Goal: Information Seeking & Learning: Learn about a topic

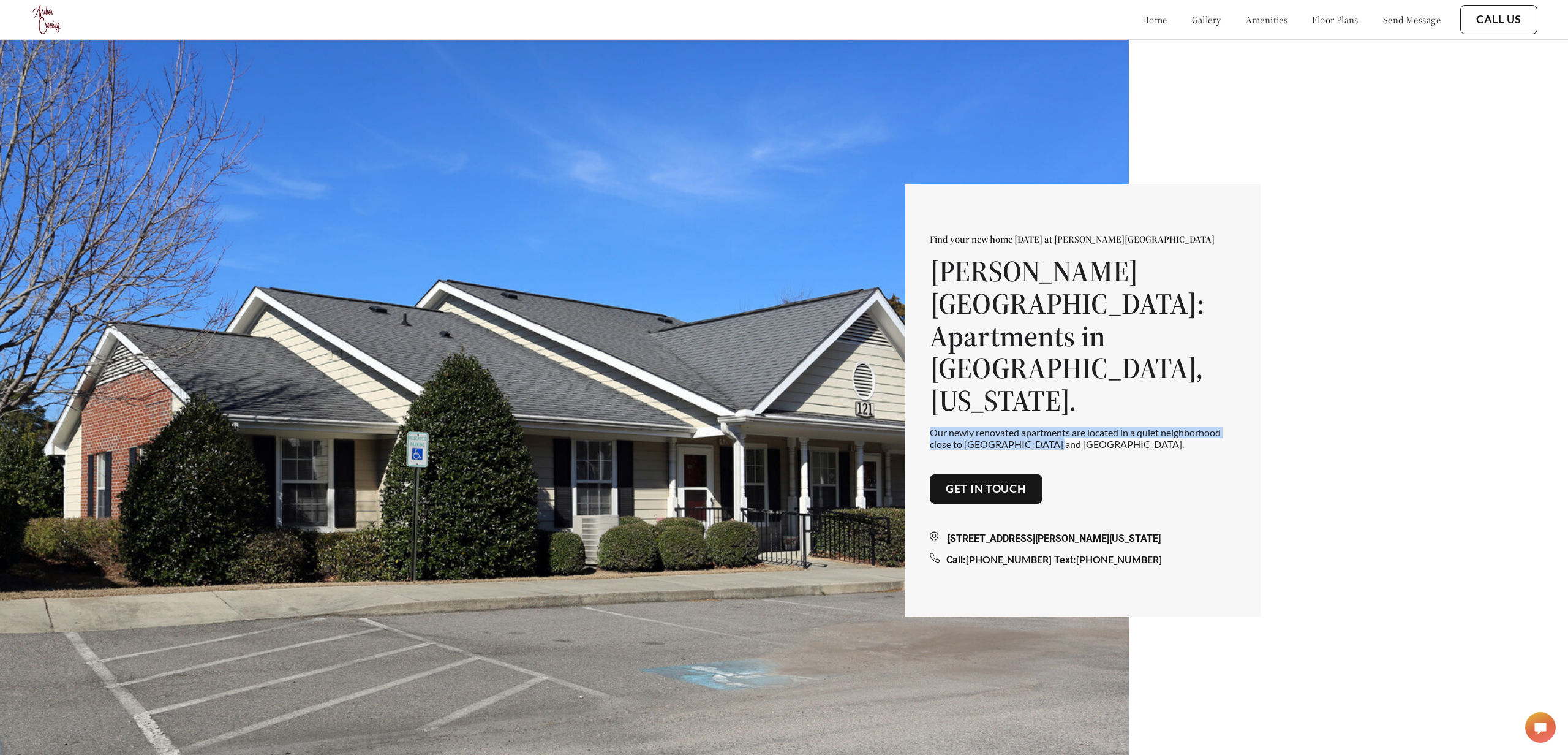
drag, startPoint x: 1051, startPoint y: 424, endPoint x: 936, endPoint y: 407, distance: 116.2
click at [936, 407] on div "Find your new home today at Archer Crossing Archer Crossing: Apartments in Warr…" at bounding box center [1083, 341] width 306 height 217
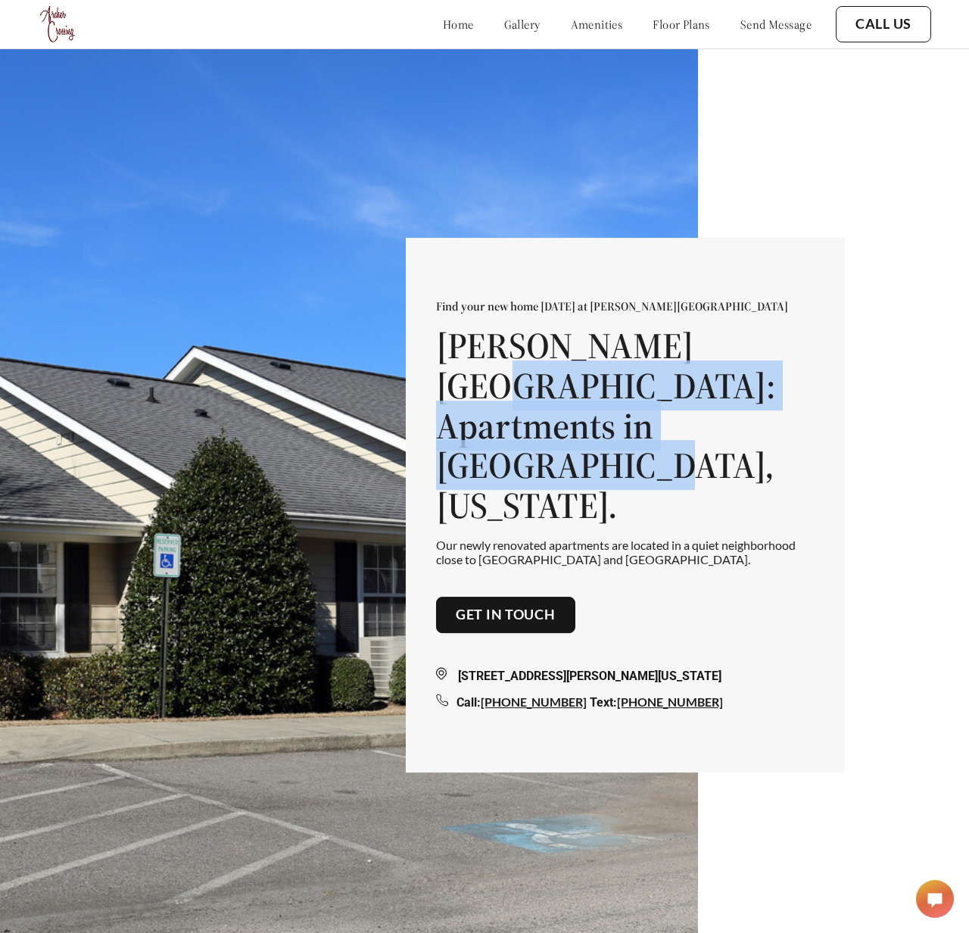
drag, startPoint x: 578, startPoint y: 479, endPoint x: 432, endPoint y: 394, distance: 169.3
click at [432, 394] on div "Find your new home today at Archer Crossing Archer Crossing: Apartments in Warr…" at bounding box center [625, 505] width 439 height 534
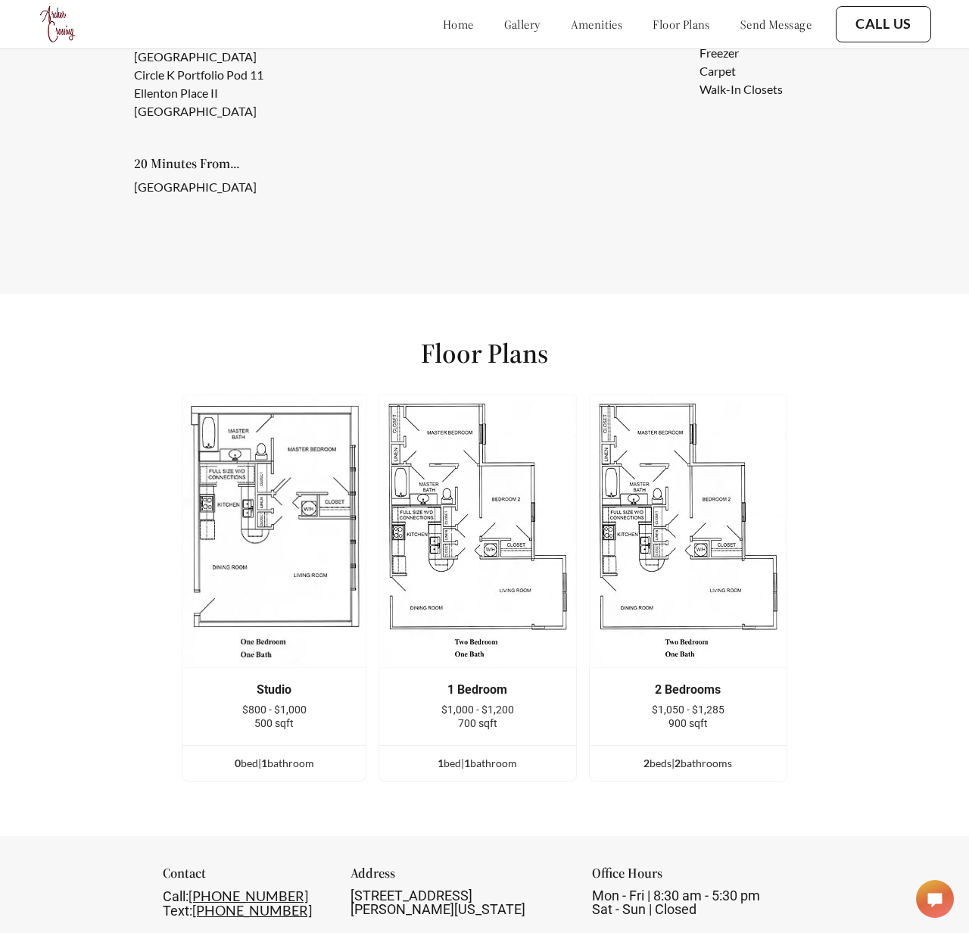
scroll to position [2153, 0]
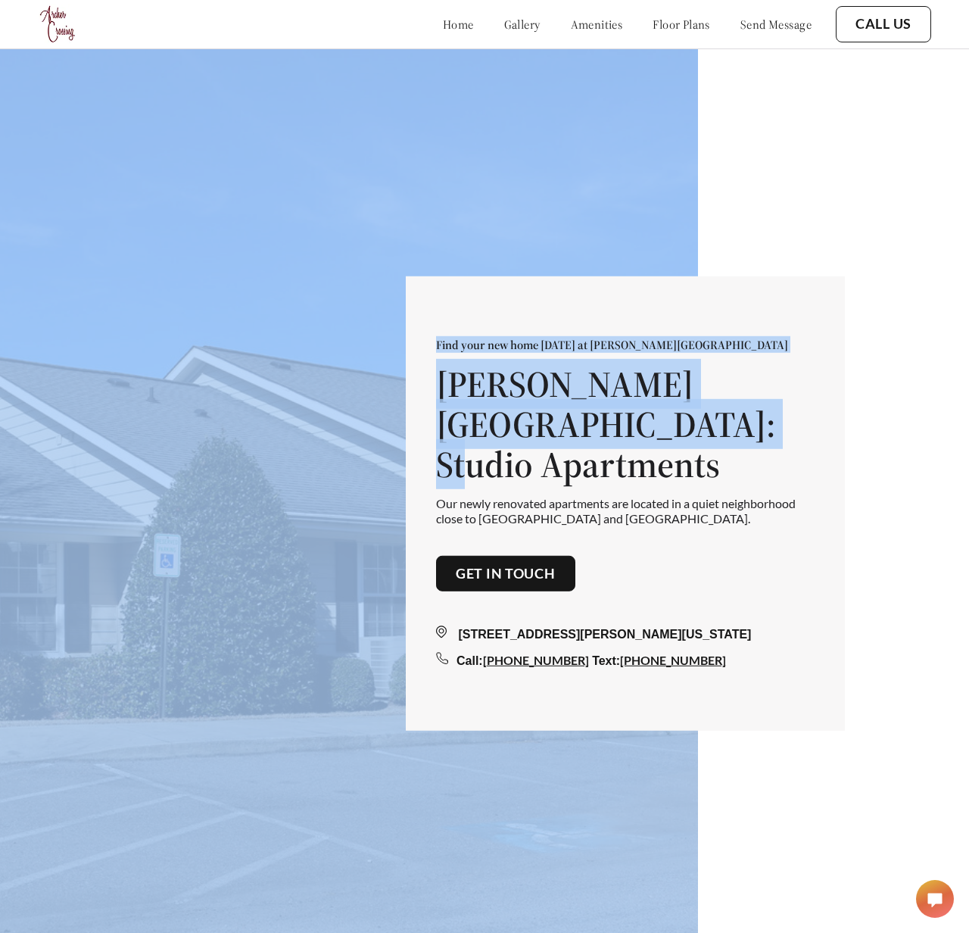
drag, startPoint x: 649, startPoint y: 442, endPoint x: 332, endPoint y: 360, distance: 327.7
click at [332, 360] on div "Find your new home [DATE] at [PERSON_NAME][GEOGRAPHIC_DATA][PERSON_NAME]: Studi…" at bounding box center [484, 490] width 969 height 981
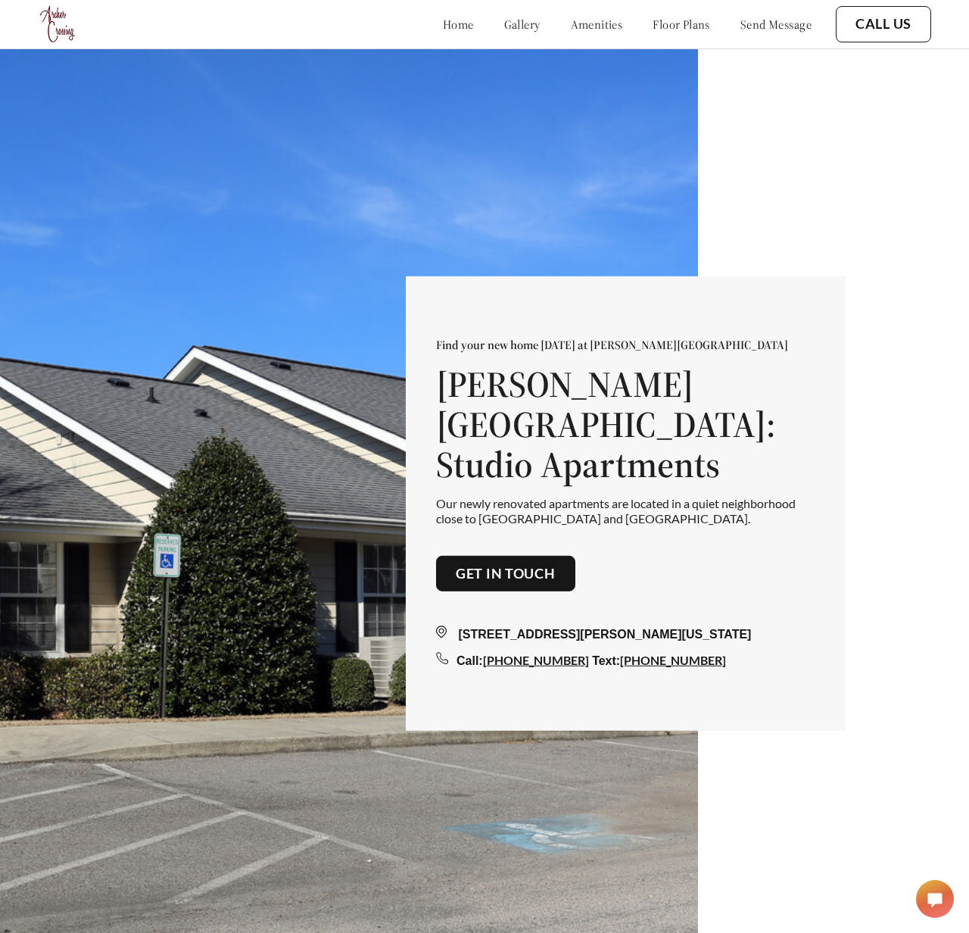
click at [576, 497] on p "Our newly renovated apartments are located in a quiet neighborhood close to [GE…" at bounding box center [625, 510] width 378 height 29
drag, startPoint x: 587, startPoint y: 498, endPoint x: 418, endPoint y: 484, distance: 170.2
click at [418, 484] on div "Find your new home [DATE] at [PERSON_NAME][GEOGRAPHIC_DATA][PERSON_NAME]: Studi…" at bounding box center [625, 503] width 439 height 454
click at [607, 498] on p "Our newly renovated apartments are located in a quiet neighborhood close to [GE…" at bounding box center [625, 510] width 378 height 29
drag, startPoint x: 593, startPoint y: 498, endPoint x: 433, endPoint y: 479, distance: 160.8
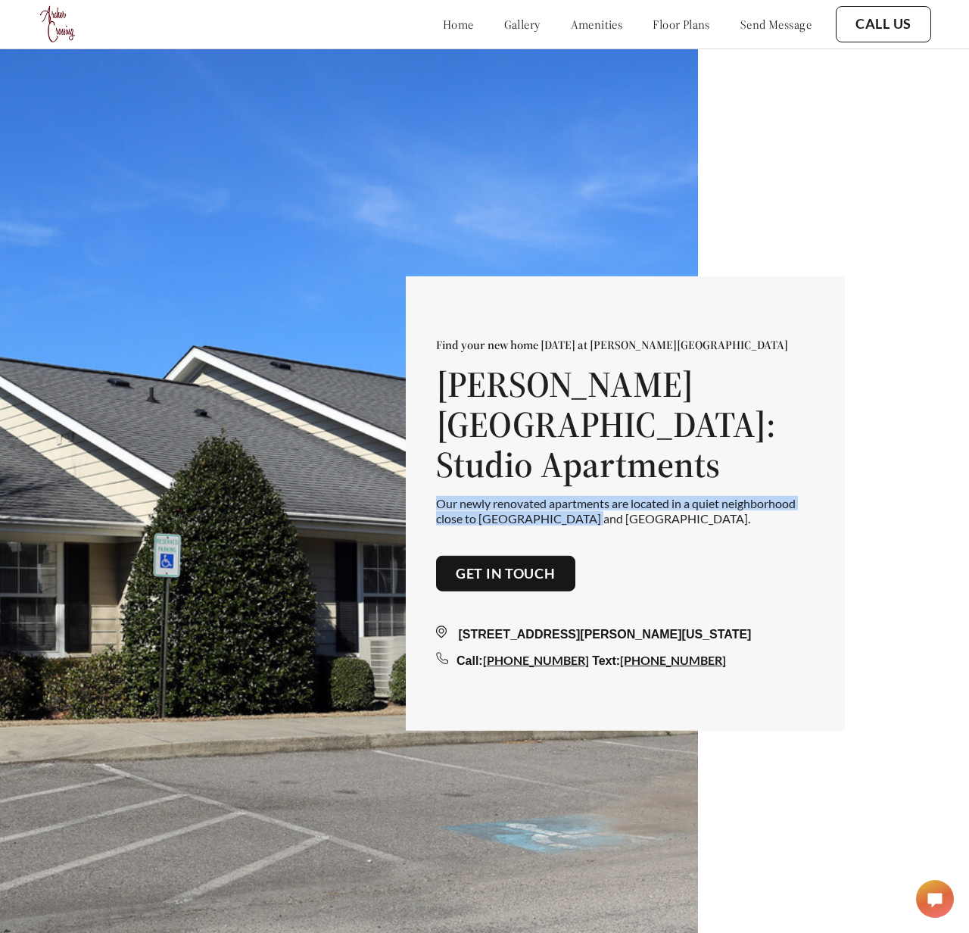
click at [433, 479] on div "Find your new home today at Archer Crossing Archer Crossing: Studio Apartments …" at bounding box center [625, 503] width 439 height 454
click at [501, 396] on h1 "Archer Crossing: Studio Apartments" at bounding box center [625, 424] width 378 height 120
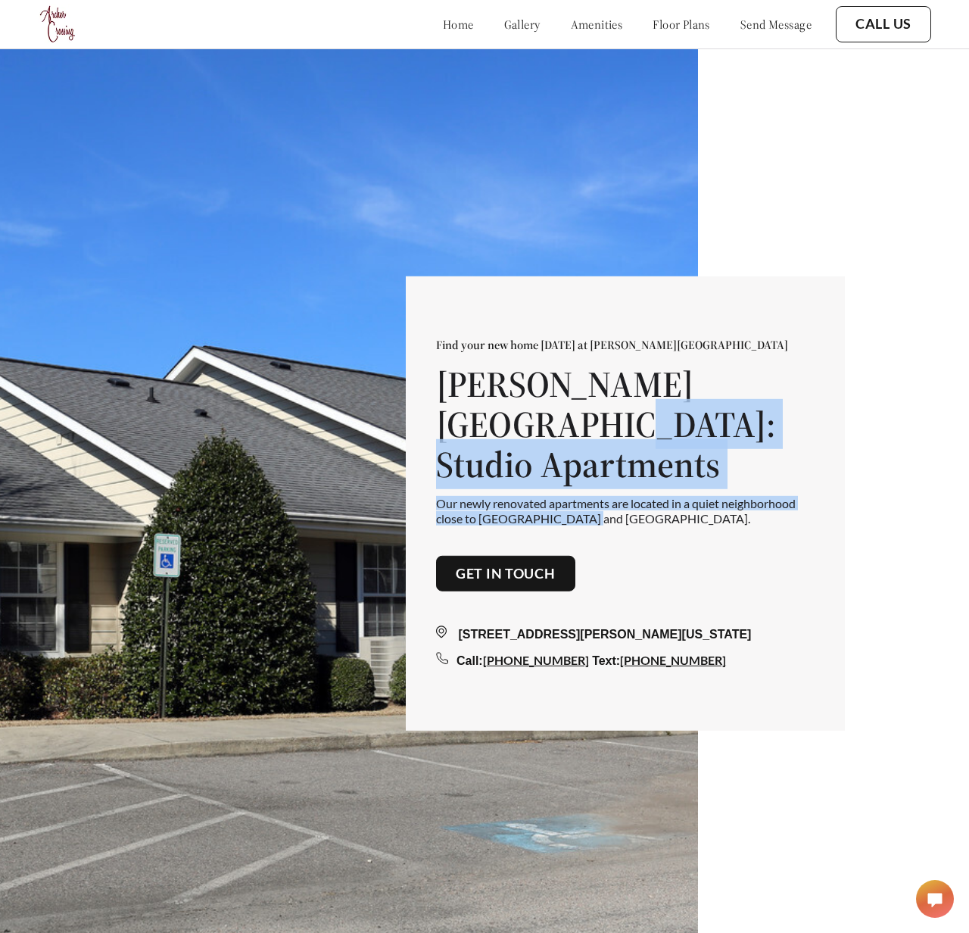
drag, startPoint x: 587, startPoint y: 497, endPoint x: 409, endPoint y: 463, distance: 182.0
click at [409, 463] on div "Find your new home today at Archer Crossing Archer Crossing: Studio Apartments …" at bounding box center [625, 503] width 439 height 454
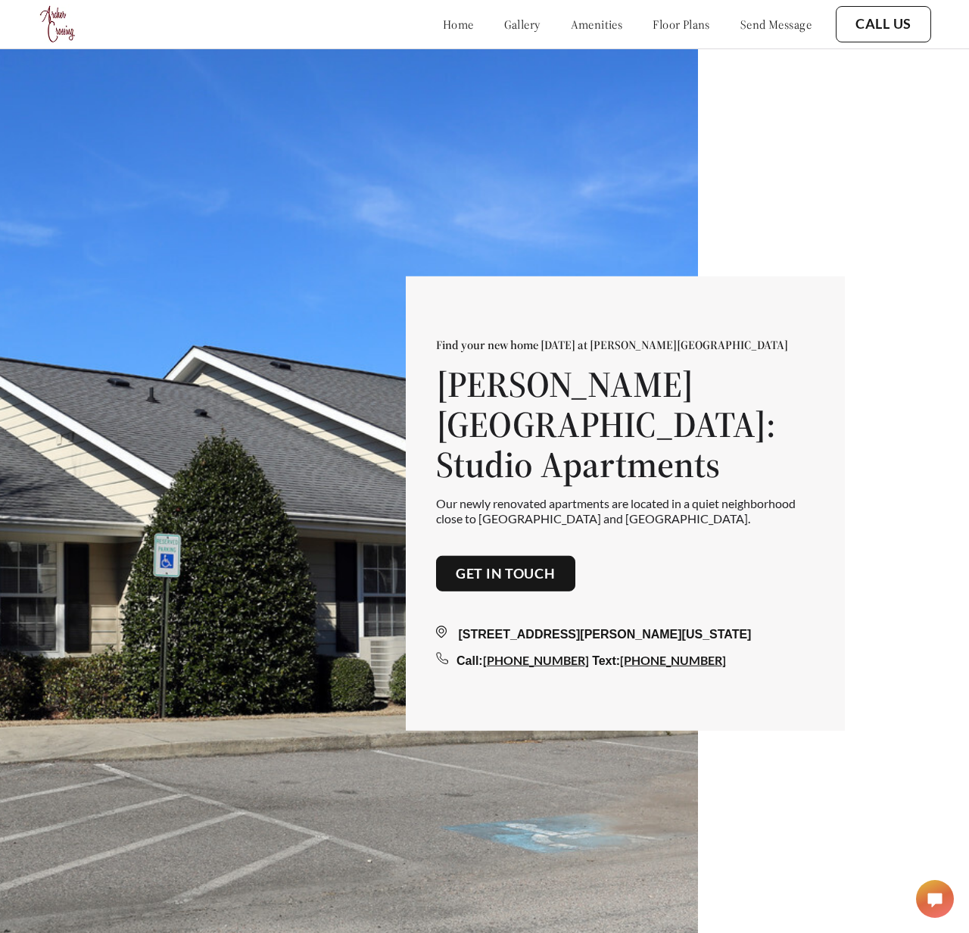
click at [600, 498] on p "Our newly renovated apartments are located in a quiet neighborhood close to [GE…" at bounding box center [625, 510] width 378 height 29
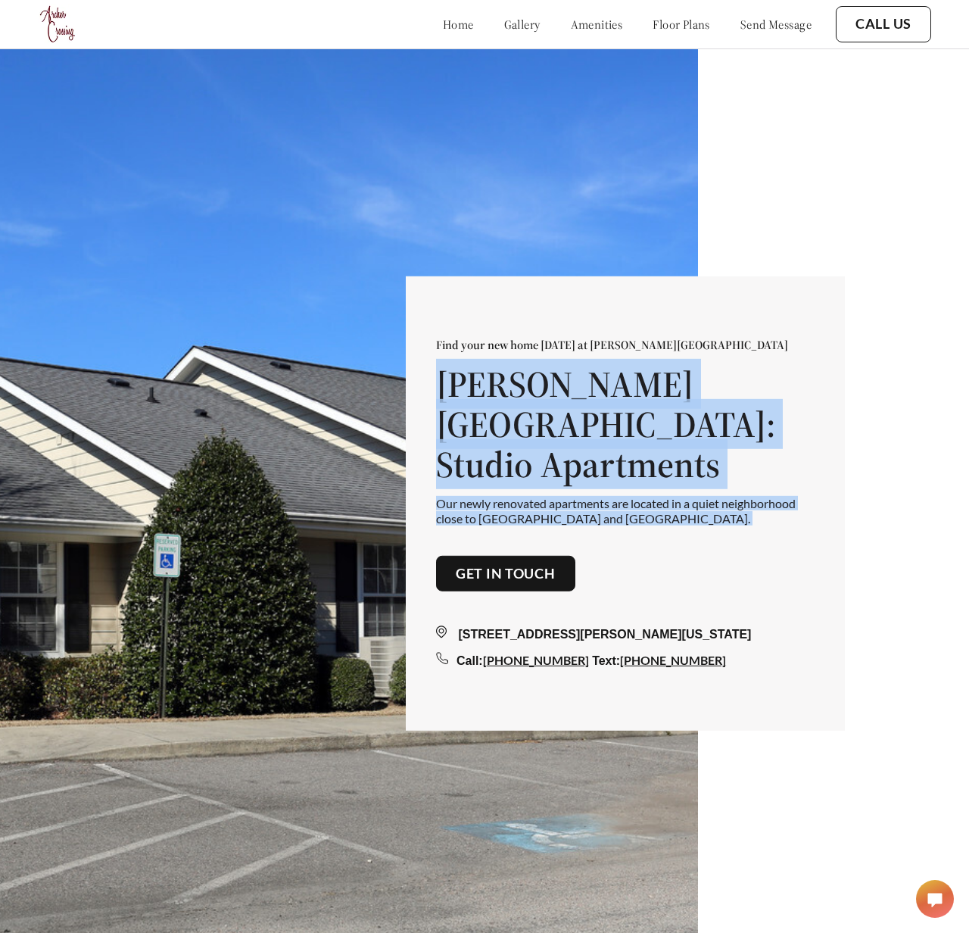
drag, startPoint x: 600, startPoint y: 498, endPoint x: 440, endPoint y: 399, distance: 188.6
click at [440, 399] on div "Find your new home today at Archer Crossing Archer Crossing: Studio Apartments …" at bounding box center [625, 431] width 378 height 188
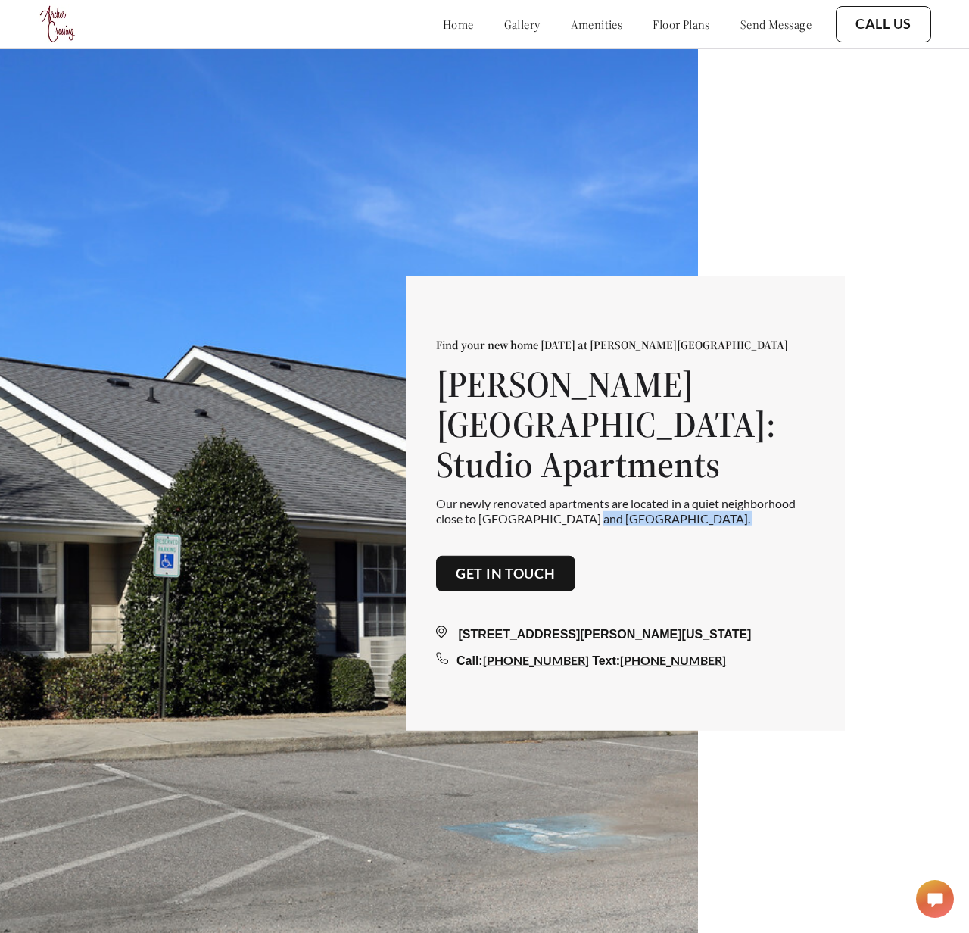
click at [612, 503] on p "Our newly renovated apartments are located in a quiet neighborhood close to [GE…" at bounding box center [625, 510] width 378 height 29
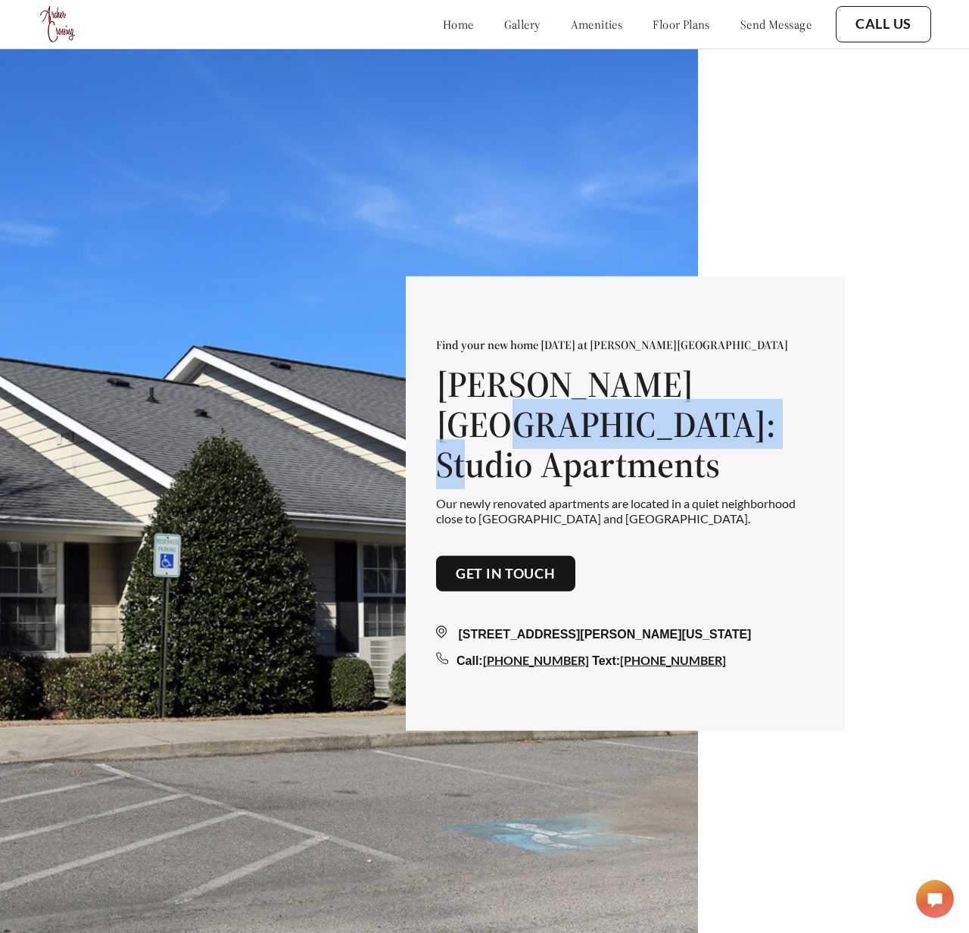
drag, startPoint x: 637, startPoint y: 447, endPoint x: 705, endPoint y: 408, distance: 78.7
click at [705, 408] on h1 "Archer Crossing: Studio Apartments" at bounding box center [625, 424] width 378 height 120
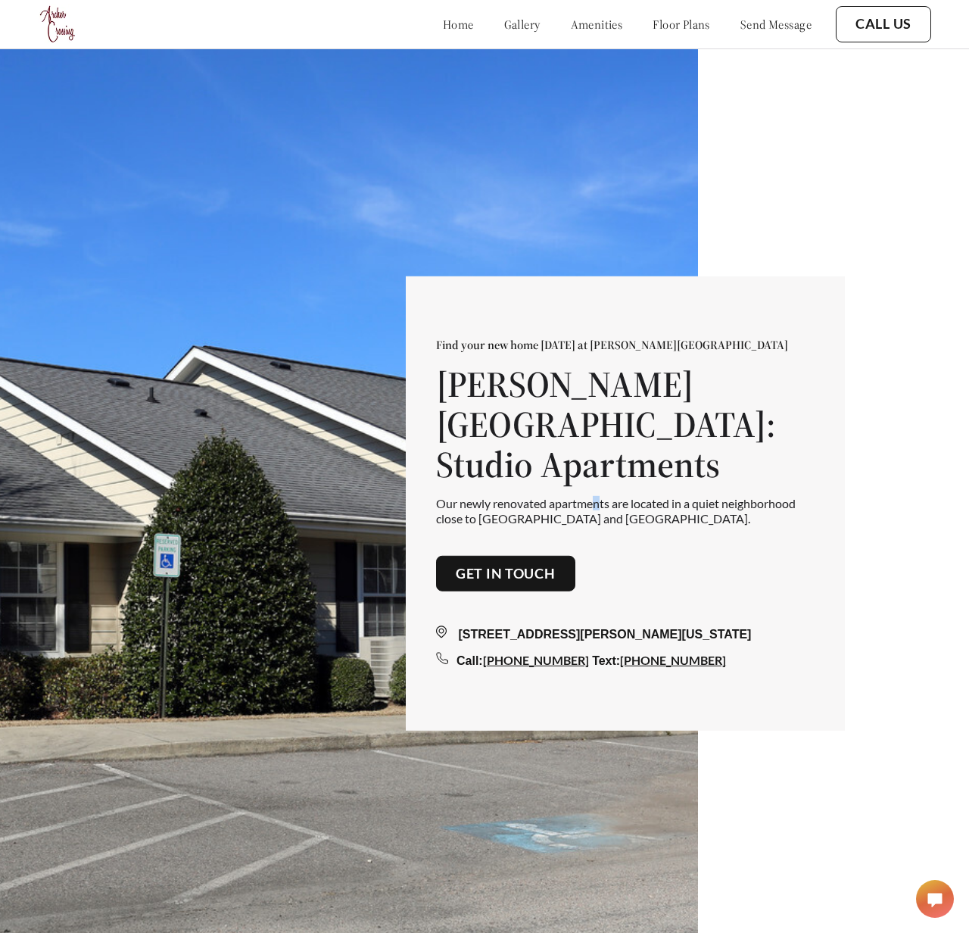
click at [598, 496] on p "Our newly renovated apartments are located in a quiet neighborhood close to [GE…" at bounding box center [625, 510] width 378 height 29
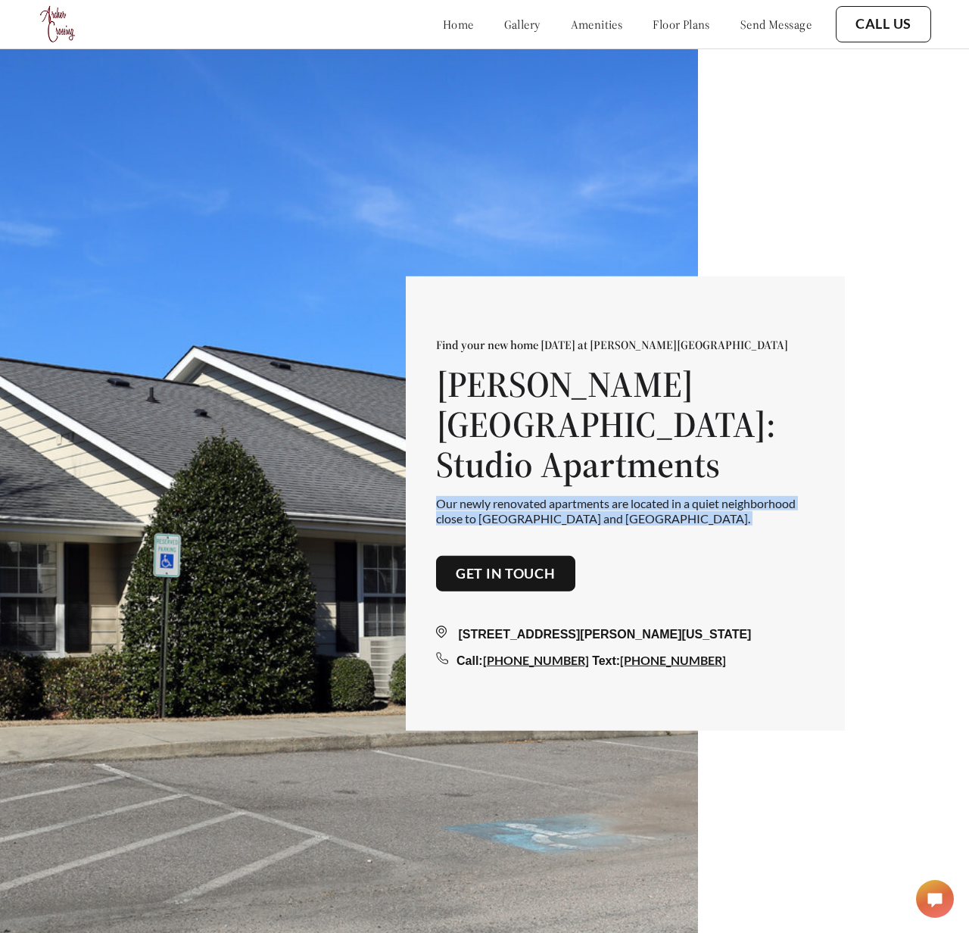
drag, startPoint x: 590, startPoint y: 512, endPoint x: 428, endPoint y: 487, distance: 164.0
click at [428, 487] on div "Find your new home today at Archer Crossing Archer Crossing: Studio Apartments …" at bounding box center [625, 503] width 439 height 454
click at [593, 506] on div "Find your new home today at Archer Crossing Archer Crossing: Studio Apartments …" at bounding box center [625, 503] width 378 height 333
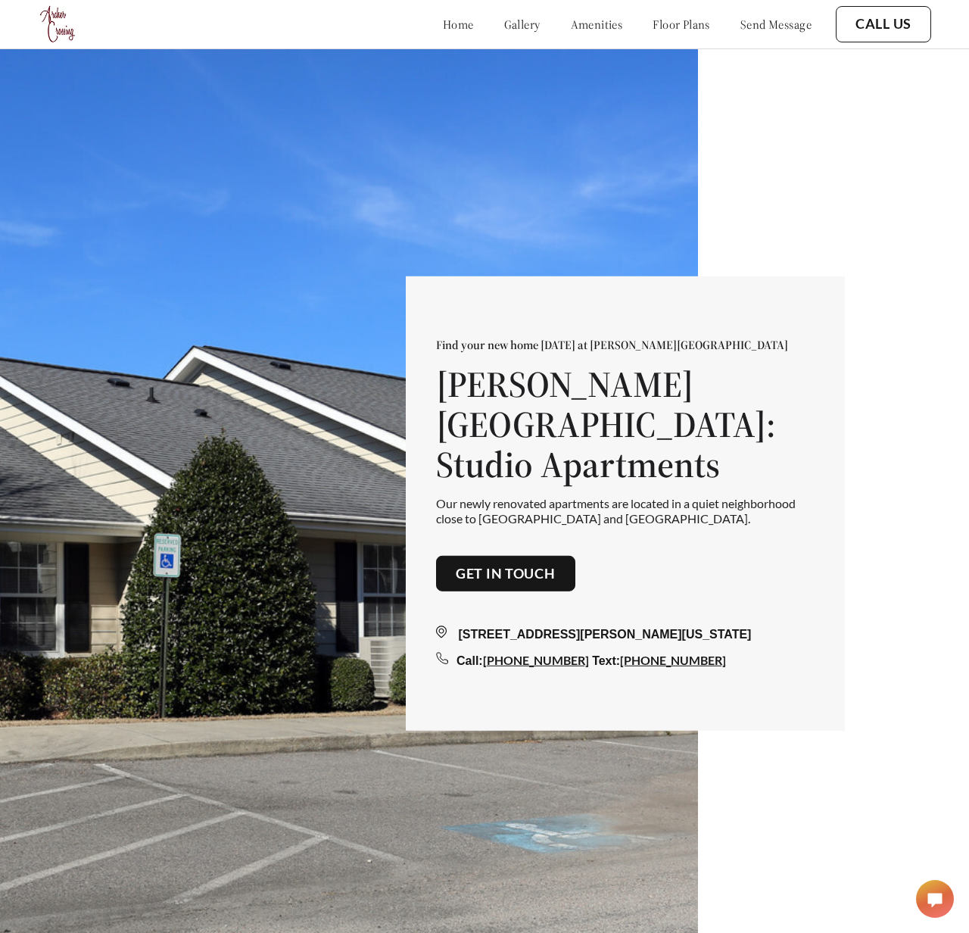
click at [572, 496] on p "Our newly renovated apartments are located in a quiet neighborhood close to [GE…" at bounding box center [625, 510] width 378 height 29
drag, startPoint x: 604, startPoint y: 497, endPoint x: 437, endPoint y: 479, distance: 168.3
click at [437, 496] on p "Our newly renovated apartments are located in a quiet neighborhood close to [GE…" at bounding box center [625, 510] width 378 height 29
drag, startPoint x: 438, startPoint y: 481, endPoint x: 591, endPoint y: 500, distance: 154.1
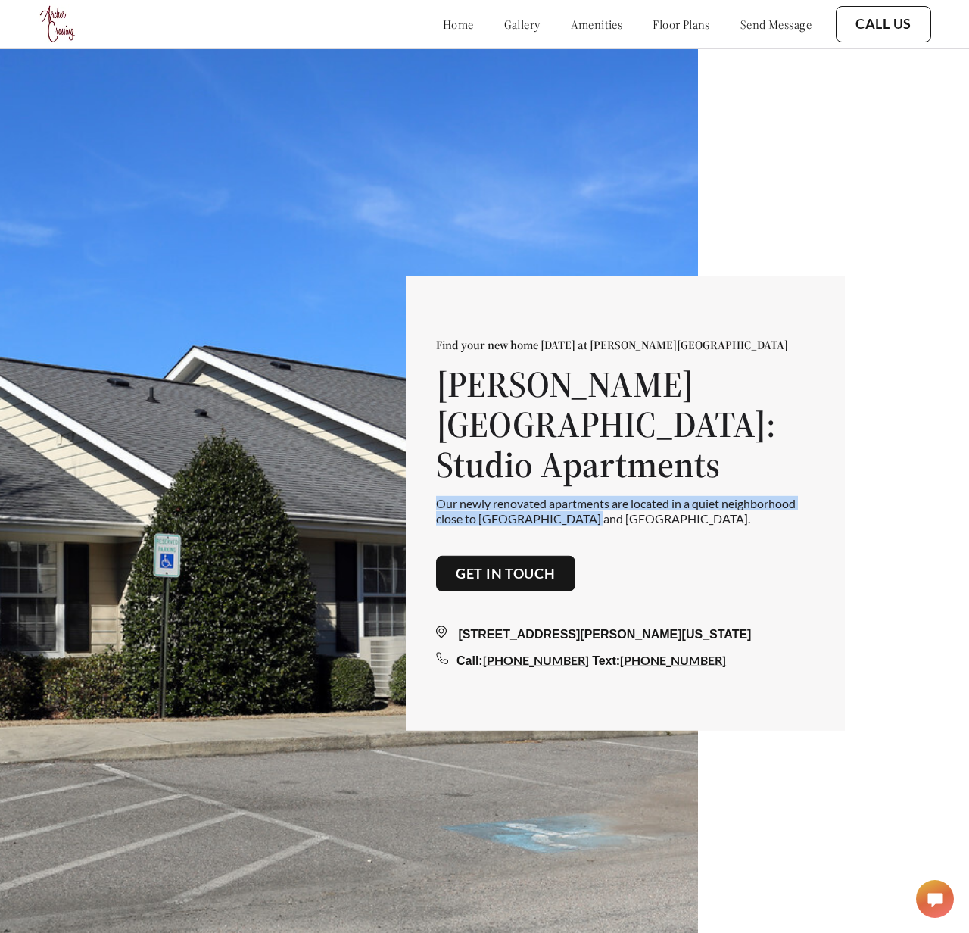
click at [591, 500] on p "Our newly renovated apartments are located in a quiet neighborhood close to [GE…" at bounding box center [625, 510] width 378 height 29
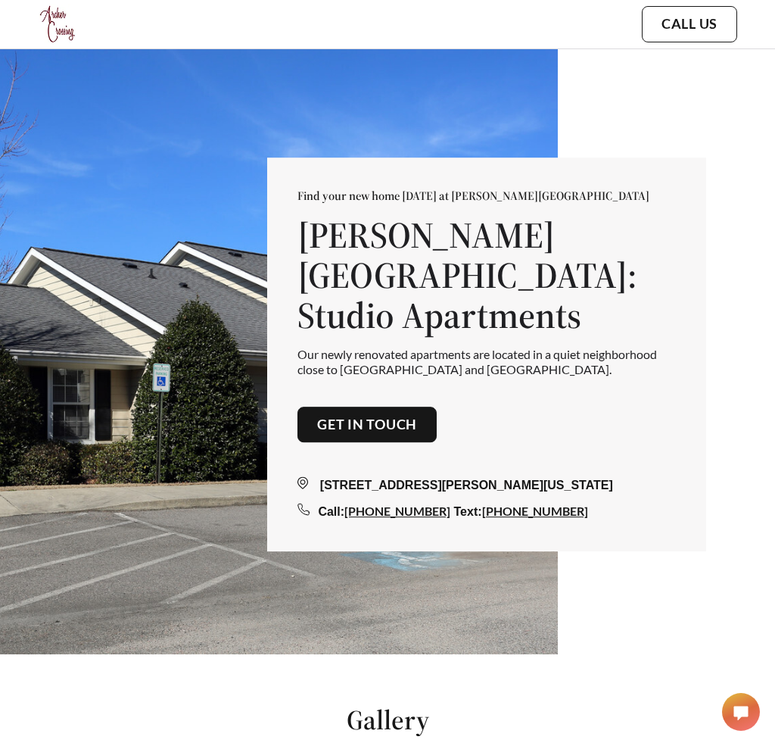
click at [455, 351] on p "Our newly renovated apartments are located in a quiet neighborhood close to [GE…" at bounding box center [486, 361] width 378 height 29
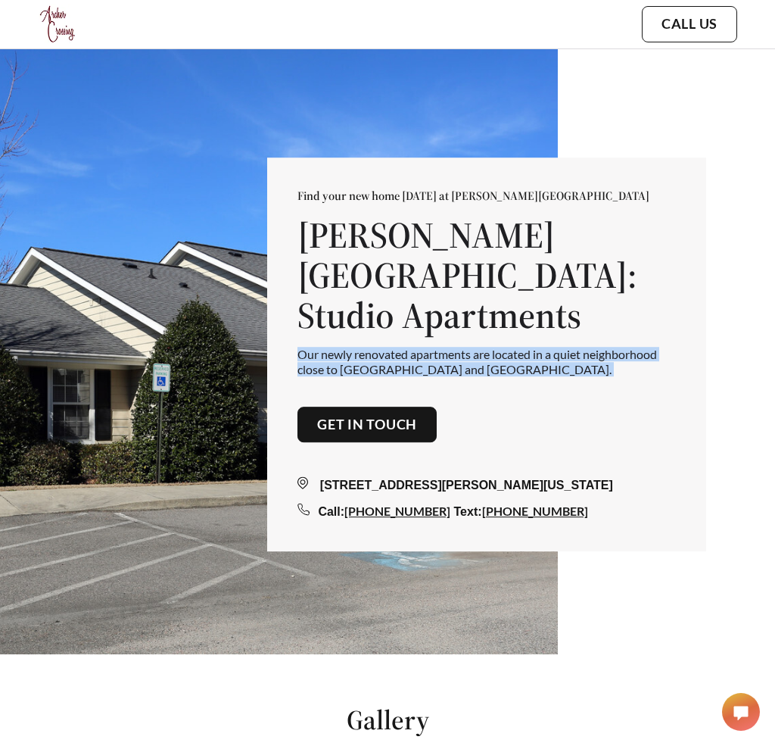
drag, startPoint x: 455, startPoint y: 351, endPoint x: 306, endPoint y: 334, distance: 150.1
click at [306, 347] on p "Our newly renovated apartments are located in a quiet neighborhood close to [GE…" at bounding box center [486, 361] width 378 height 29
click at [454, 353] on p "Our newly renovated apartments are located in a quiet neighborhood close to [GE…" at bounding box center [486, 361] width 378 height 29
drag, startPoint x: 461, startPoint y: 348, endPoint x: 288, endPoint y: 338, distance: 173.6
click at [288, 338] on div "Find your new home today at Archer Crossing Archer Crossing: Studio Apartments …" at bounding box center [486, 354] width 439 height 394
